Goal: Information Seeking & Learning: Find specific page/section

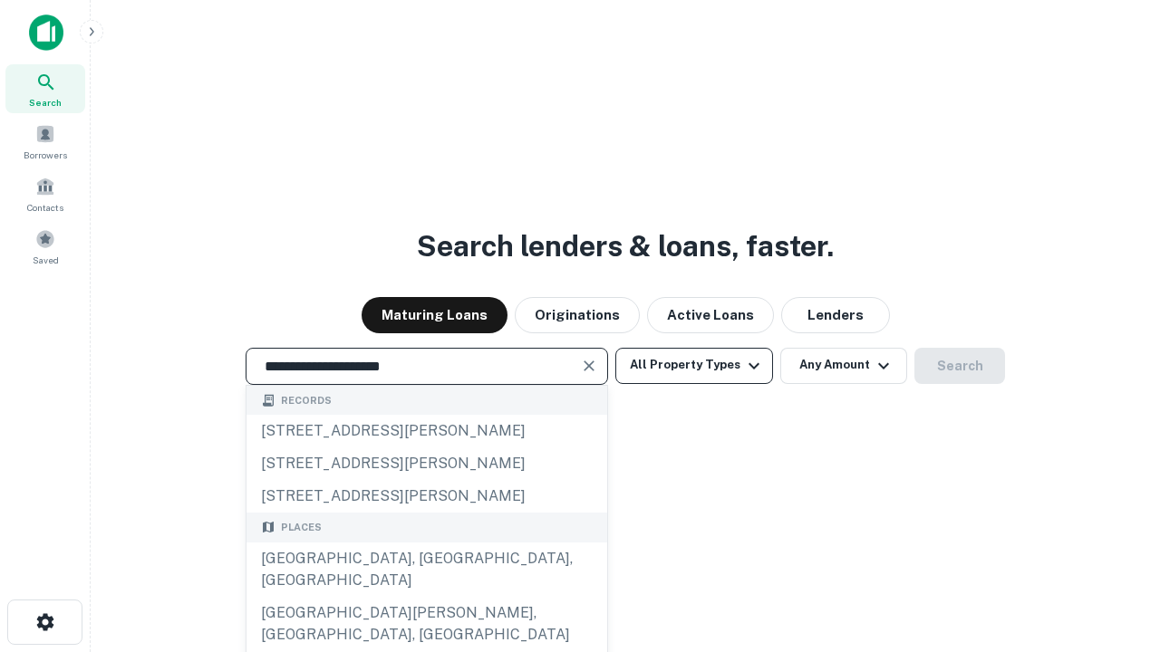
click at [426, 597] on div "[GEOGRAPHIC_DATA], [GEOGRAPHIC_DATA], [GEOGRAPHIC_DATA]" at bounding box center [426, 570] width 361 height 54
click at [694, 365] on button "All Property Types" at bounding box center [694, 366] width 158 height 36
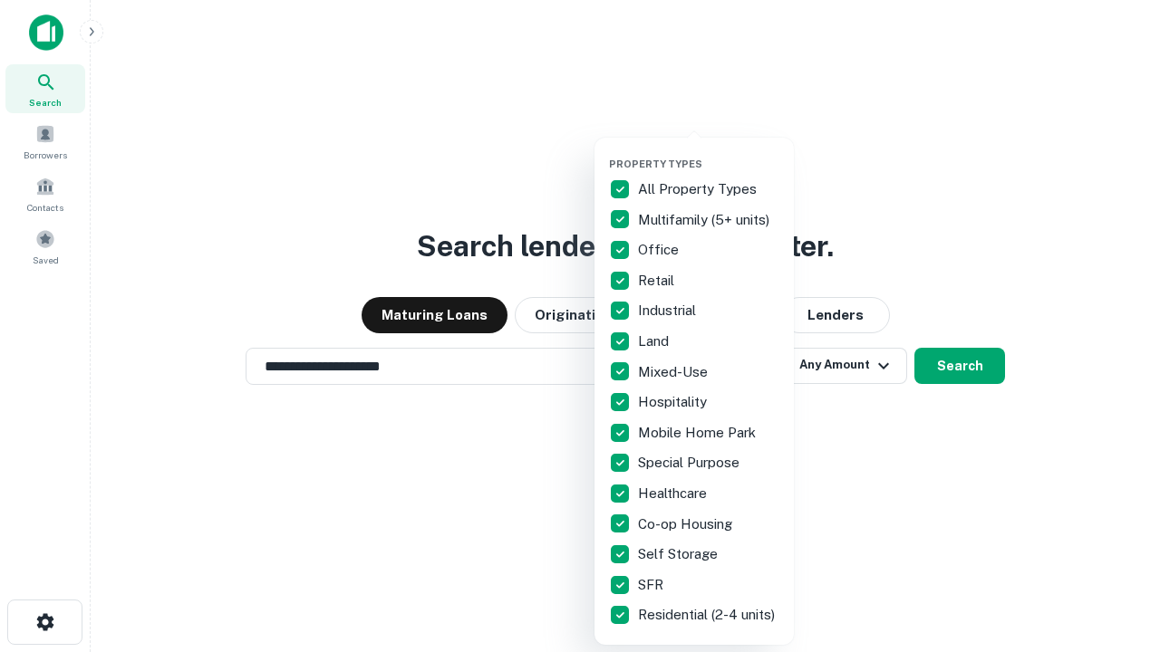
type input "**********"
click at [709, 152] on button "button" at bounding box center [708, 152] width 199 height 1
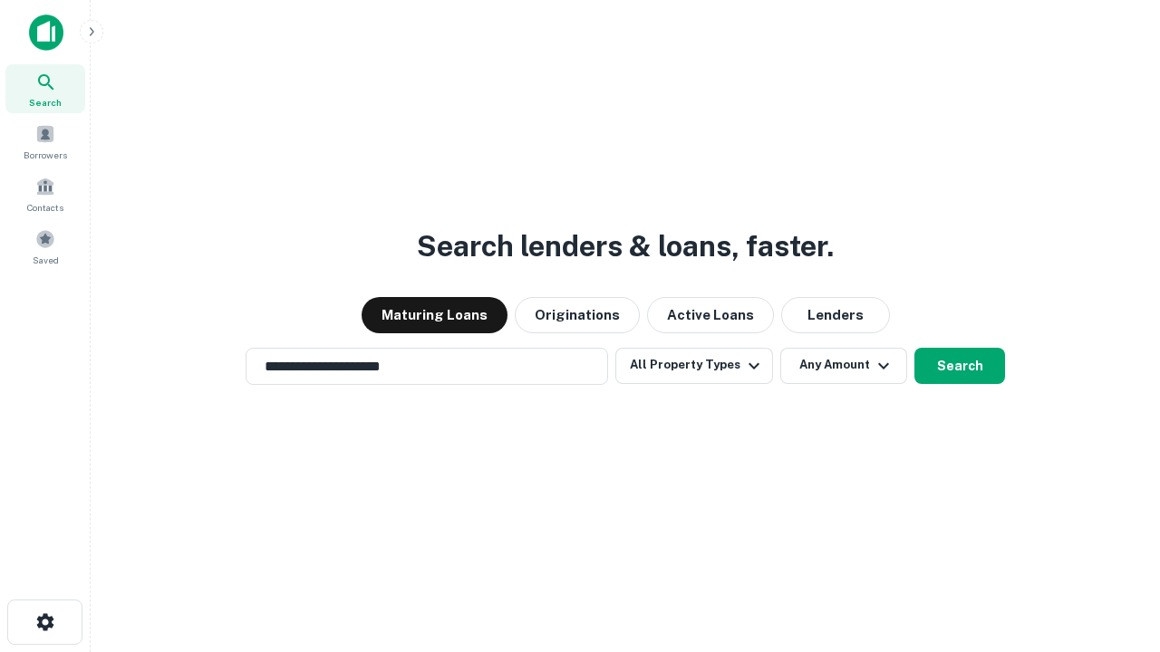
scroll to position [11, 218]
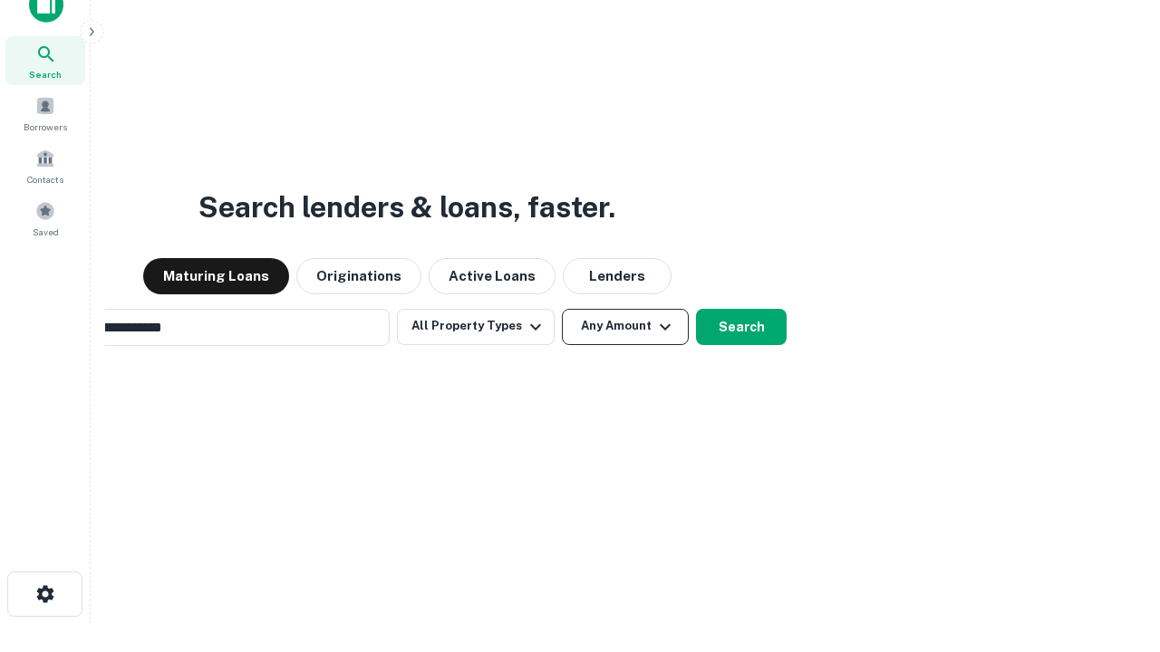
click at [562, 309] on button "Any Amount" at bounding box center [625, 327] width 127 height 36
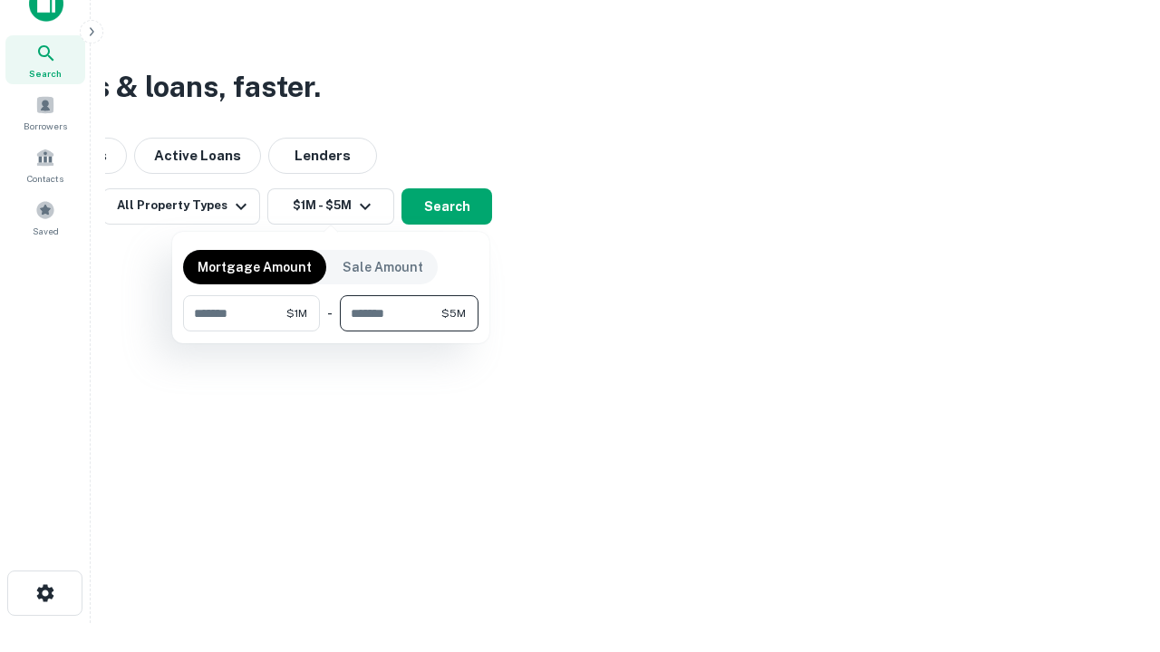
type input "*******"
click at [331, 332] on button "button" at bounding box center [330, 332] width 295 height 1
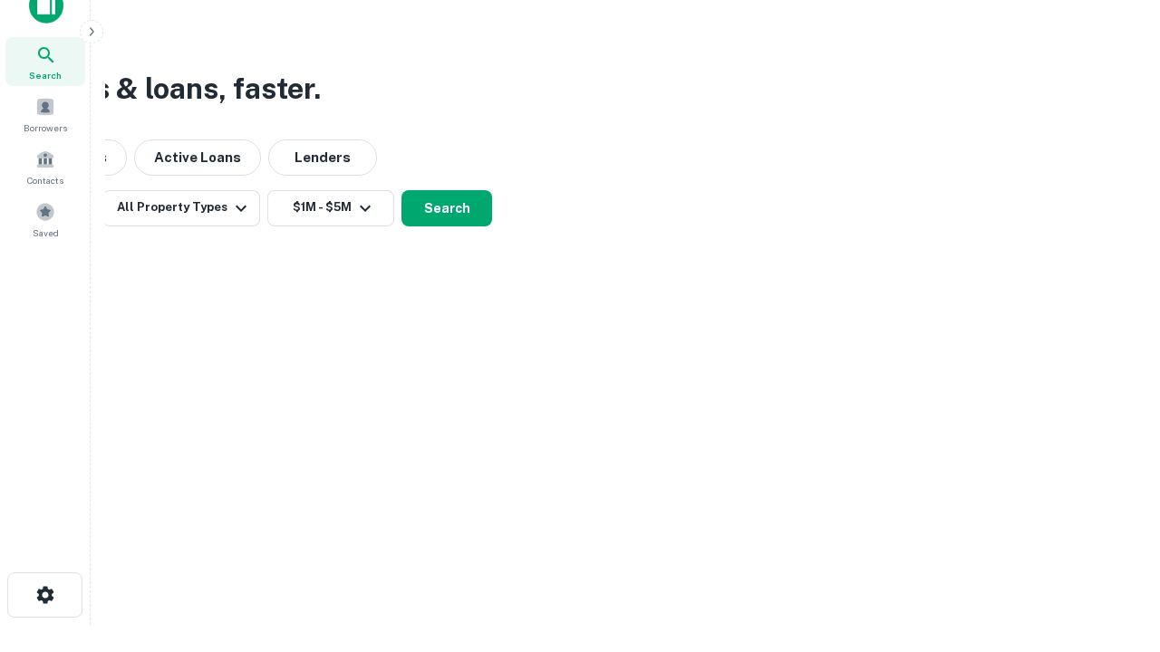
scroll to position [11, 334]
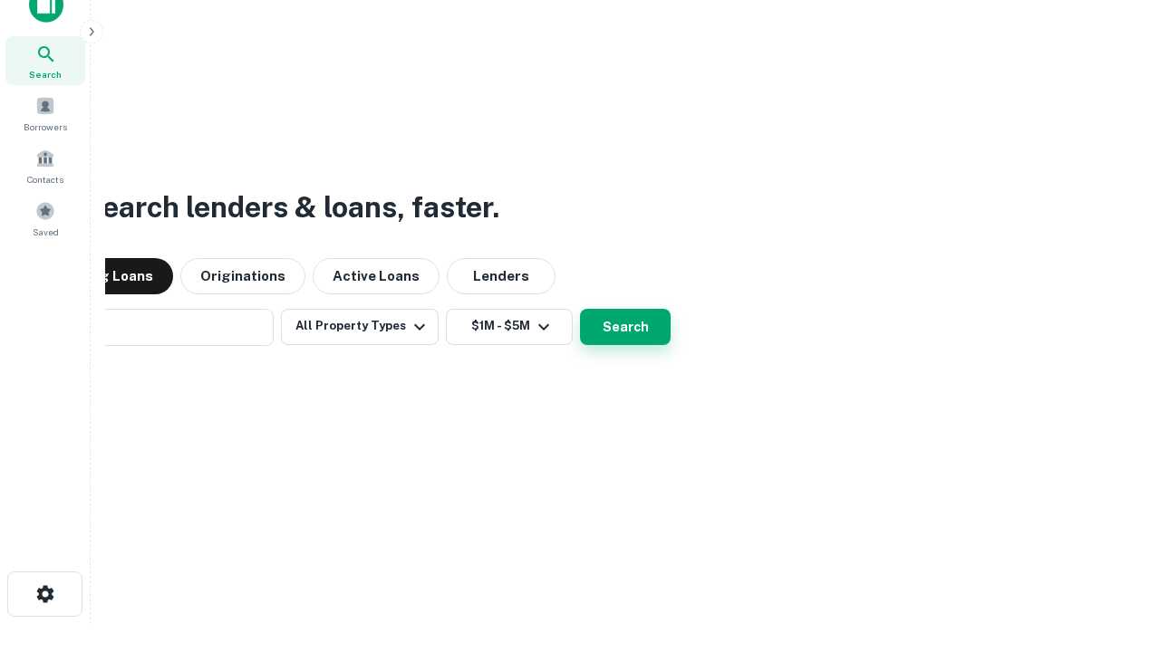
click at [580, 309] on button "Search" at bounding box center [625, 327] width 91 height 36
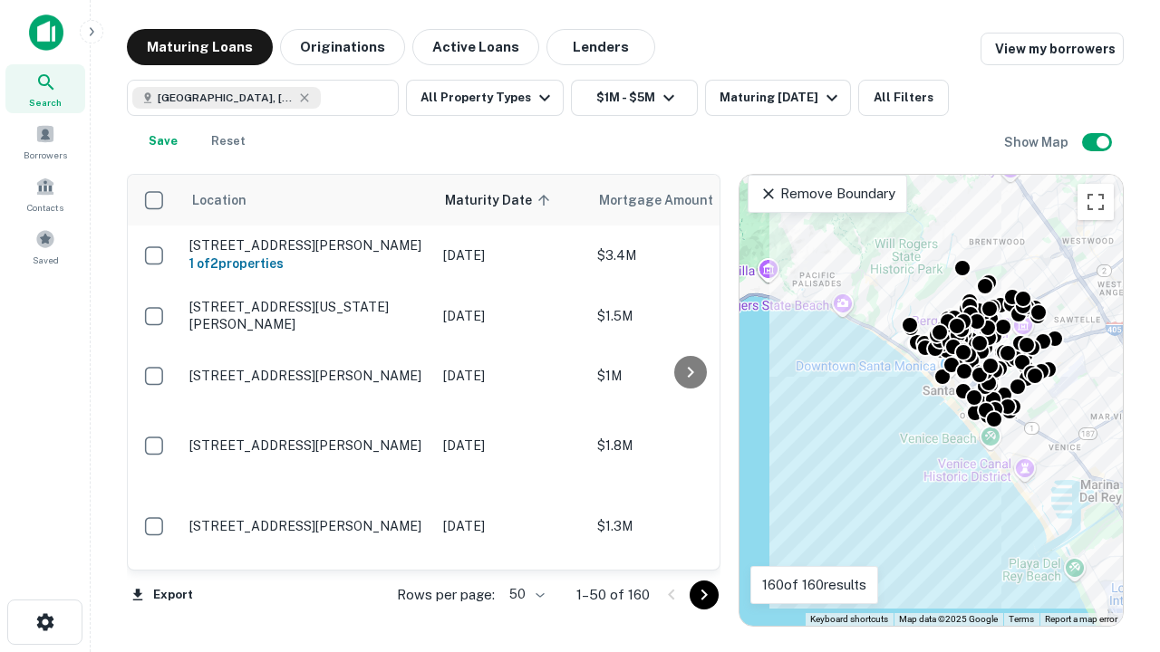
click at [524, 594] on body "Search Borrowers Contacts Saved Maturing Loans Originations Active Loans Lender…" at bounding box center [580, 326] width 1160 height 652
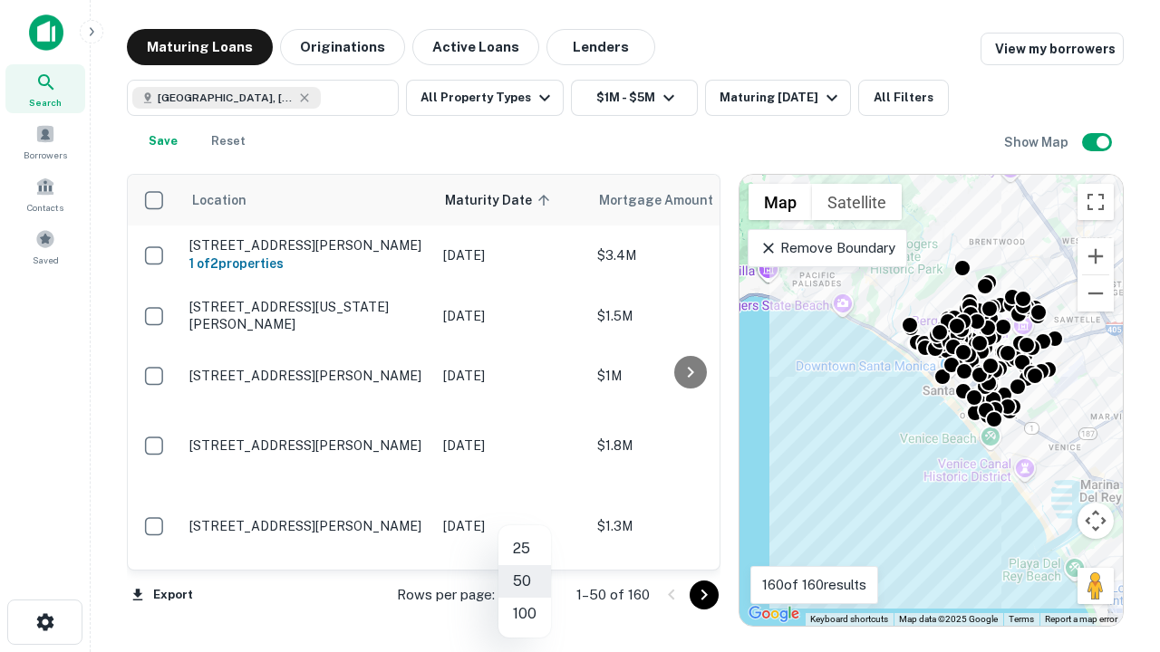
click at [525, 549] on li "25" at bounding box center [524, 549] width 53 height 33
